Goal: Task Accomplishment & Management: Use online tool/utility

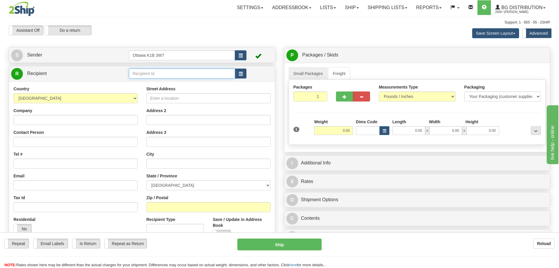
click at [187, 73] on input "text" at bounding box center [182, 73] width 106 height 10
type input "910336"
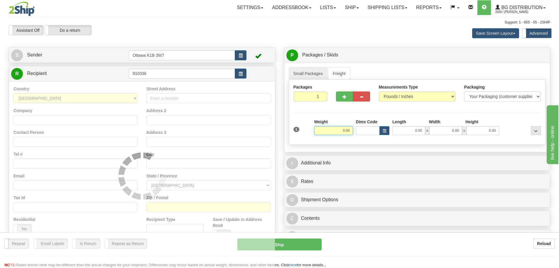
click at [204, 38] on div "Assistant On Assistant Off Do a return Do a return Previous Next Save Screen La…" at bounding box center [279, 33] width 551 height 16
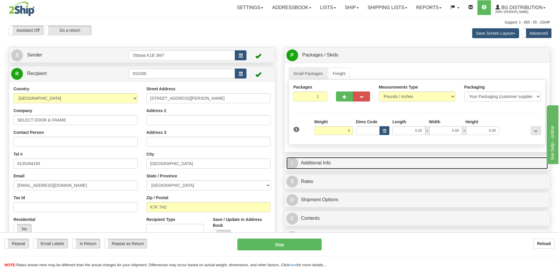
type input "4.00"
click at [372, 167] on link "I Additional Info" at bounding box center [418, 163] width 262 height 12
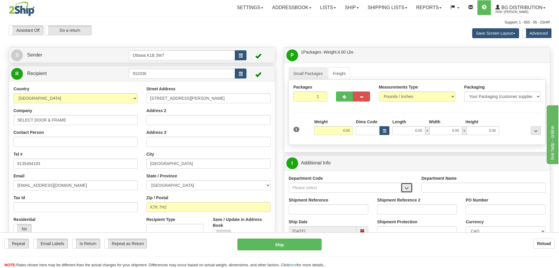
click at [408, 190] on span "button" at bounding box center [407, 188] width 4 height 4
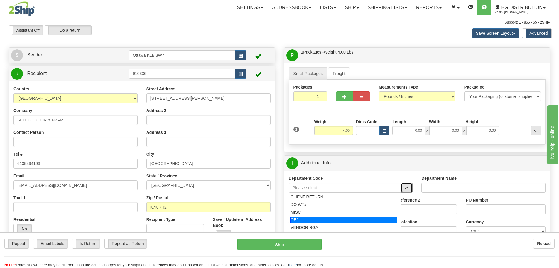
click at [336, 217] on div "OE#" at bounding box center [343, 219] width 107 height 6
type input "OE#"
type input "ORDERS"
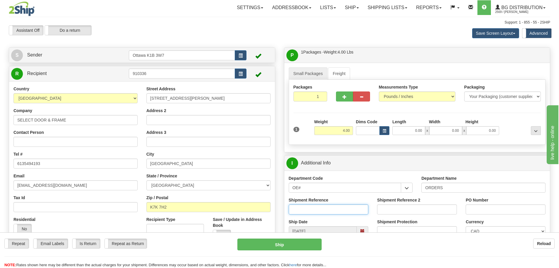
click at [317, 209] on input "Shipment Reference" at bounding box center [329, 209] width 80 height 10
type input "10205190-00"
click at [495, 209] on input "PO Number" at bounding box center [506, 209] width 80 height 10
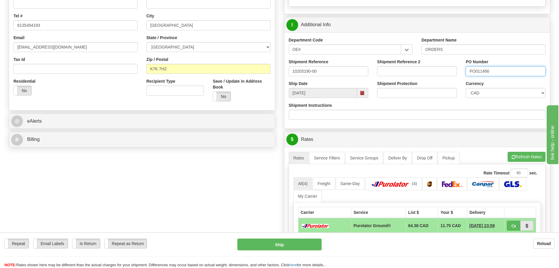
scroll to position [147, 0]
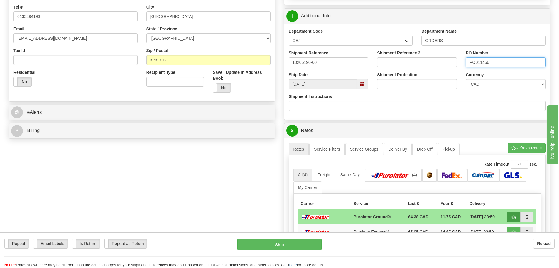
type input "PO011466"
click at [517, 217] on button "button" at bounding box center [514, 216] width 14 height 10
type input "260"
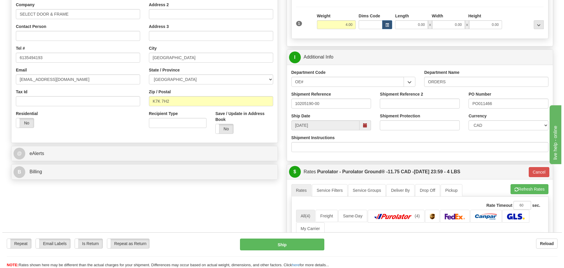
scroll to position [59, 0]
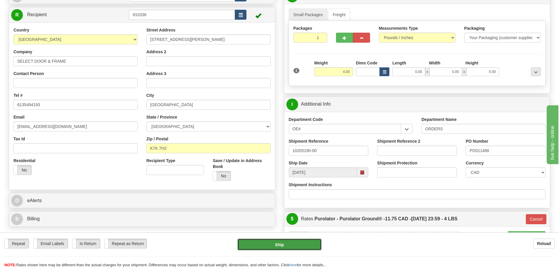
click at [272, 243] on button "Ship" at bounding box center [280, 244] width 84 height 12
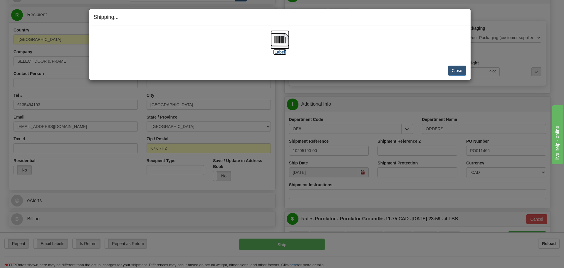
click at [280, 52] on label "[Label]" at bounding box center [280, 52] width 14 height 6
